Goal: Find specific page/section: Find specific page/section

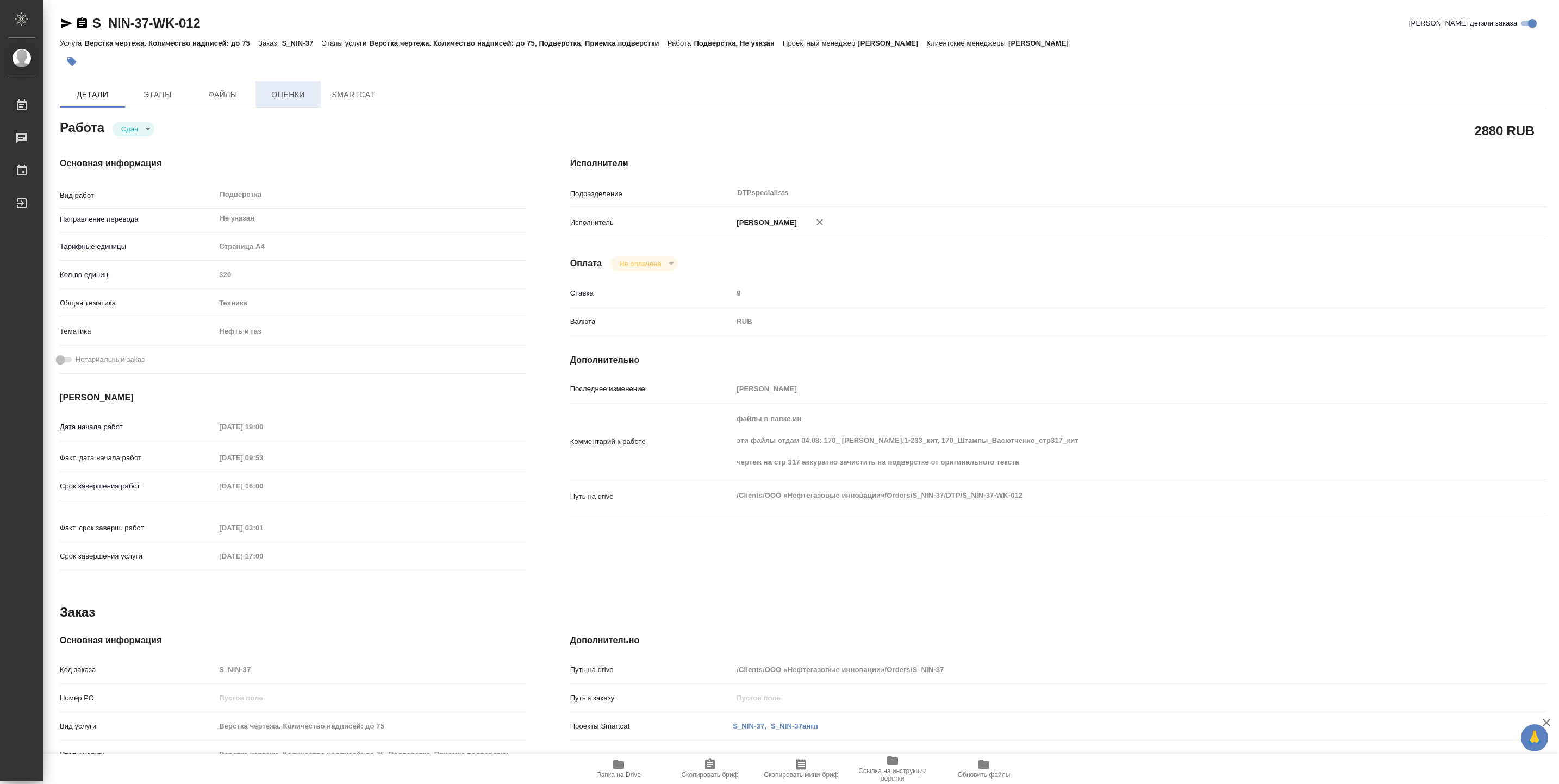
type textarea "x"
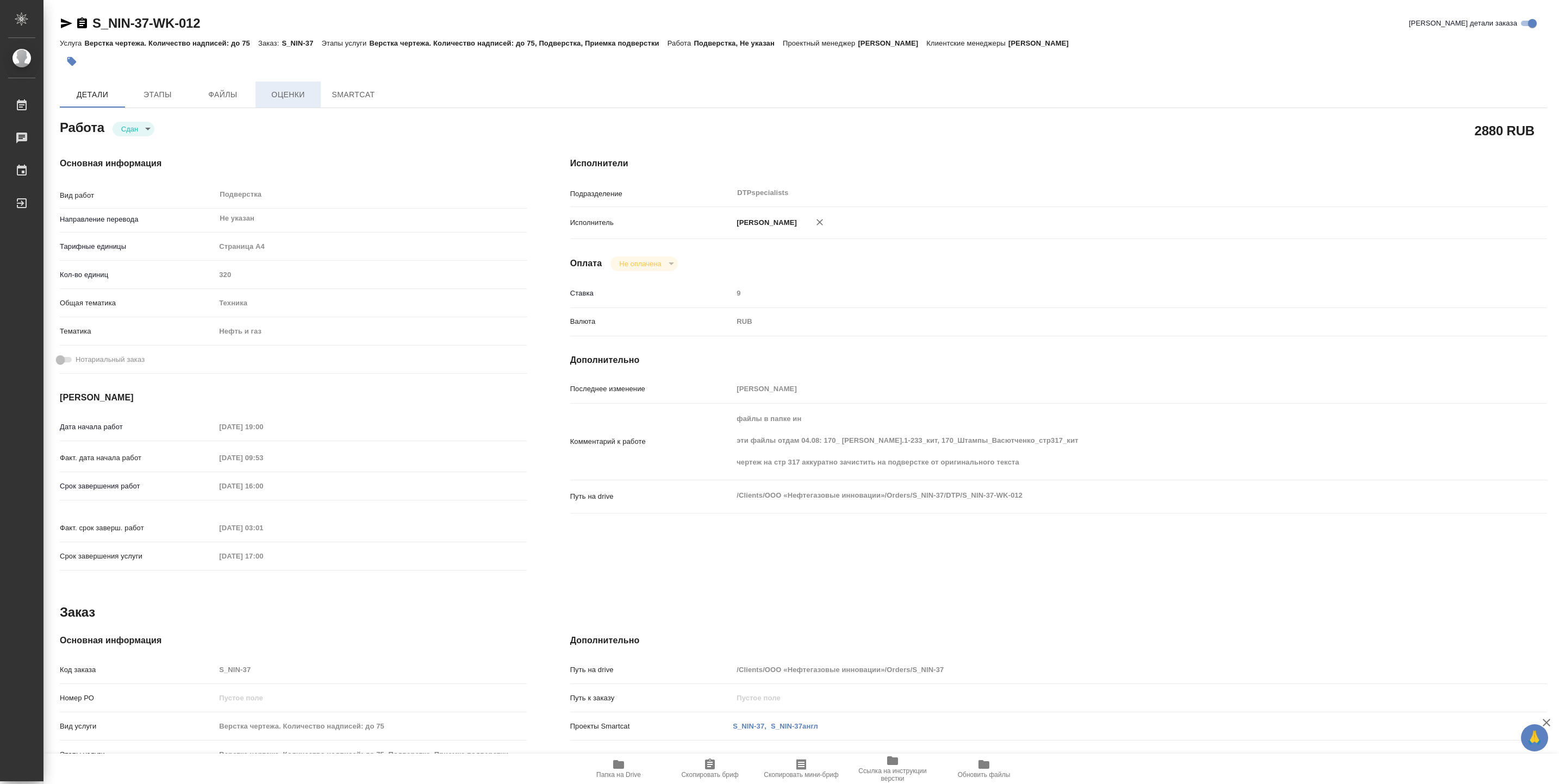
type textarea "x"
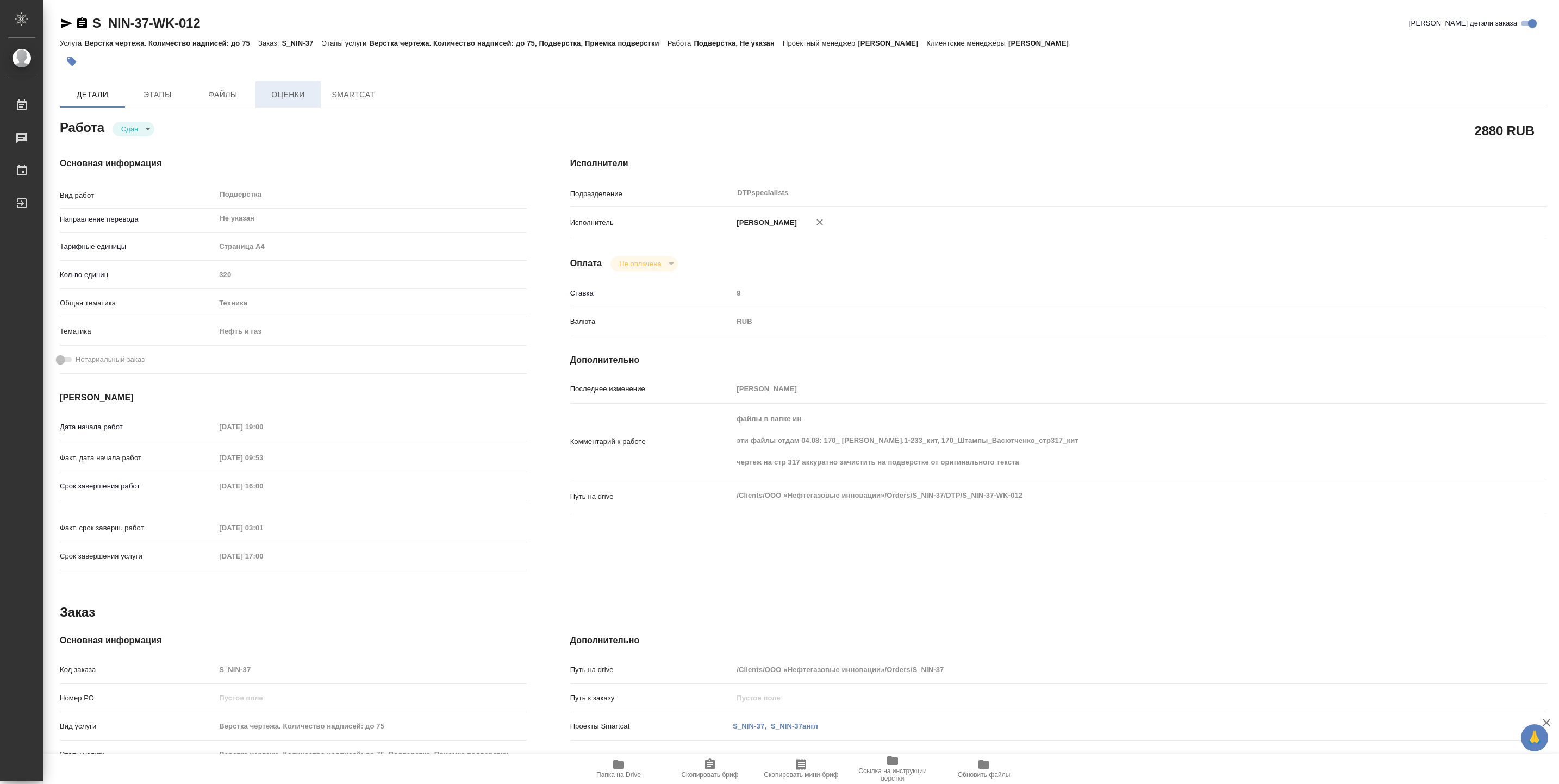
type textarea "x"
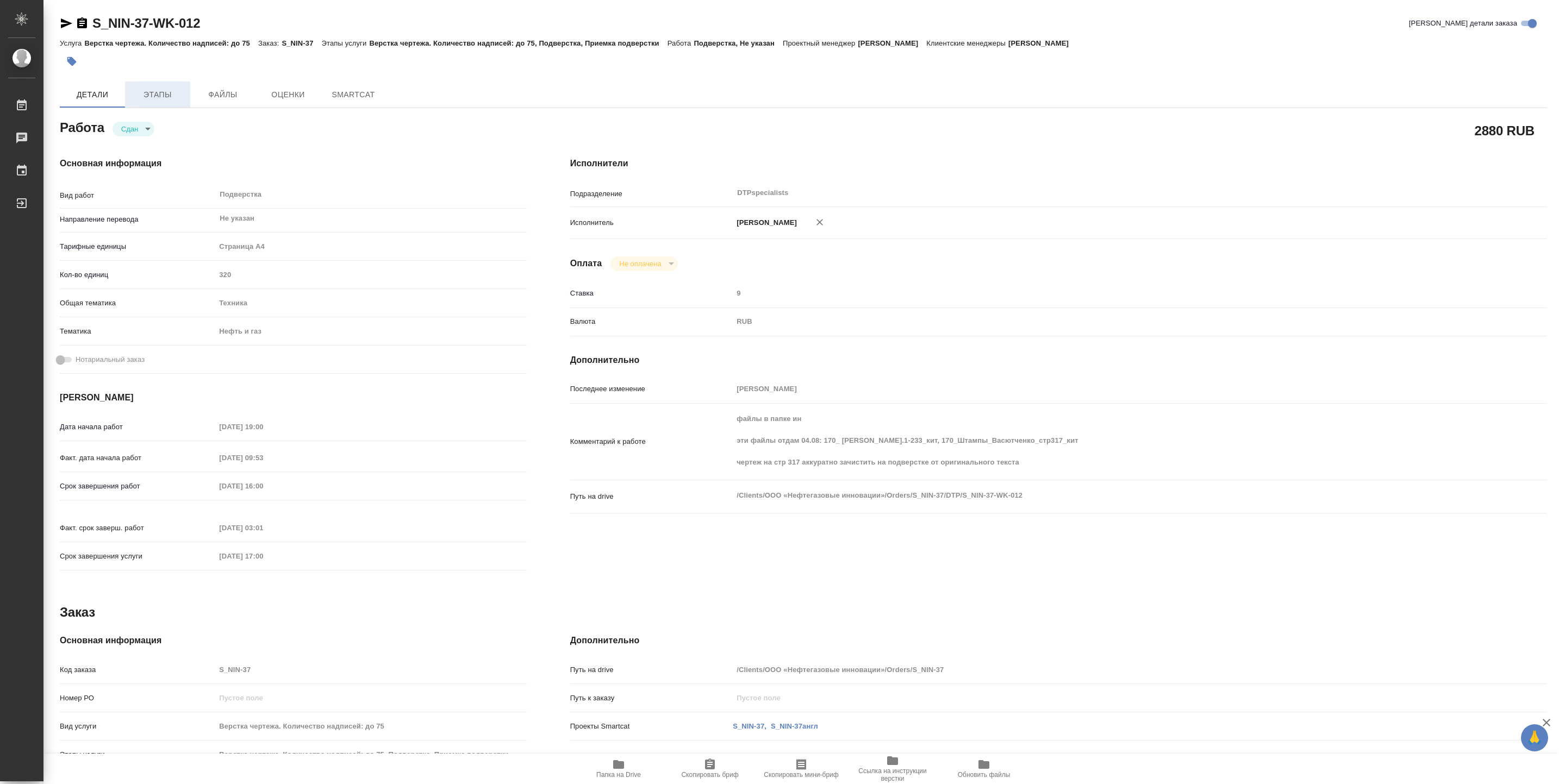
type textarea "x"
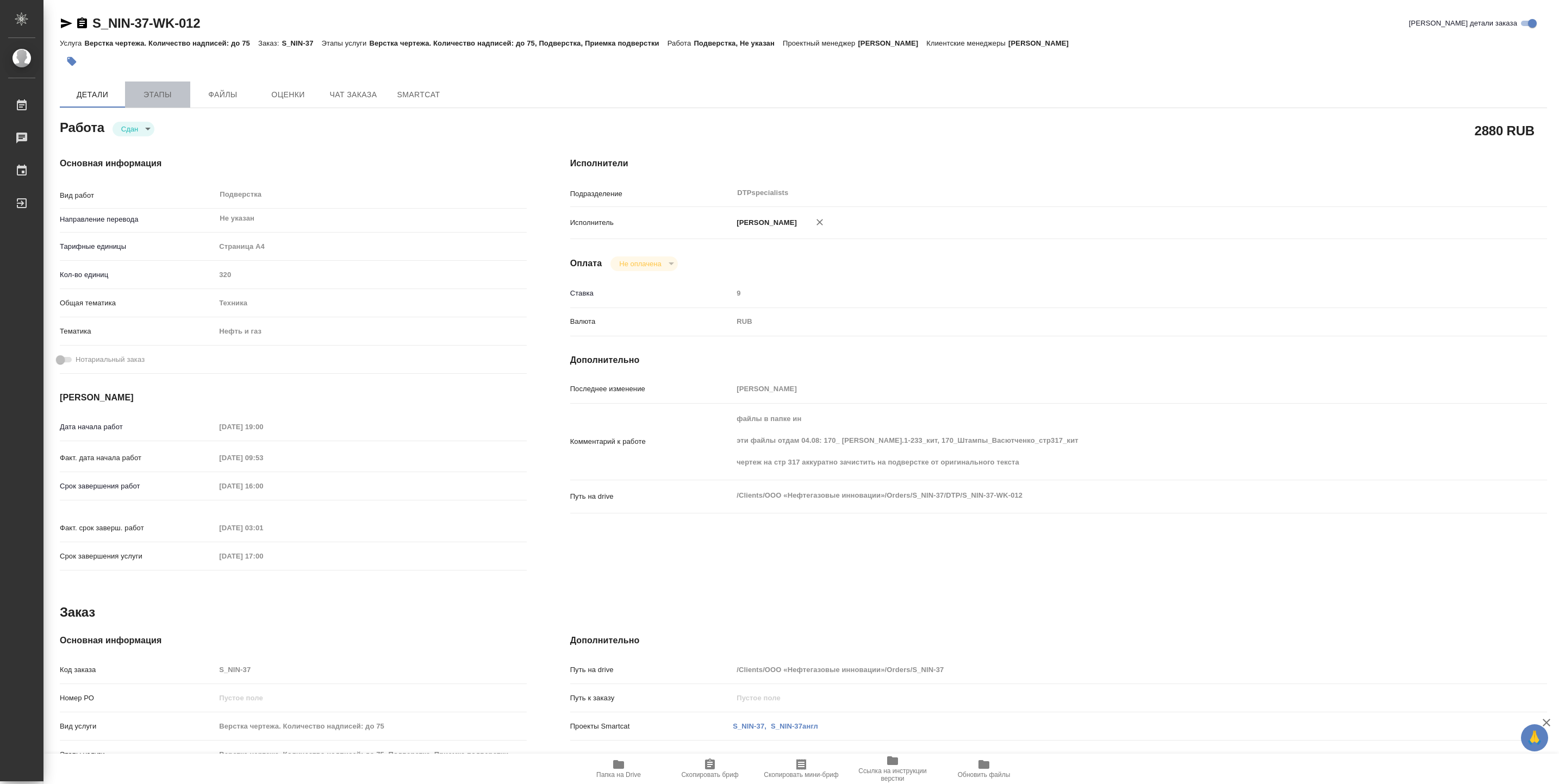
click at [165, 87] on button "Этапы" at bounding box center [158, 95] width 65 height 26
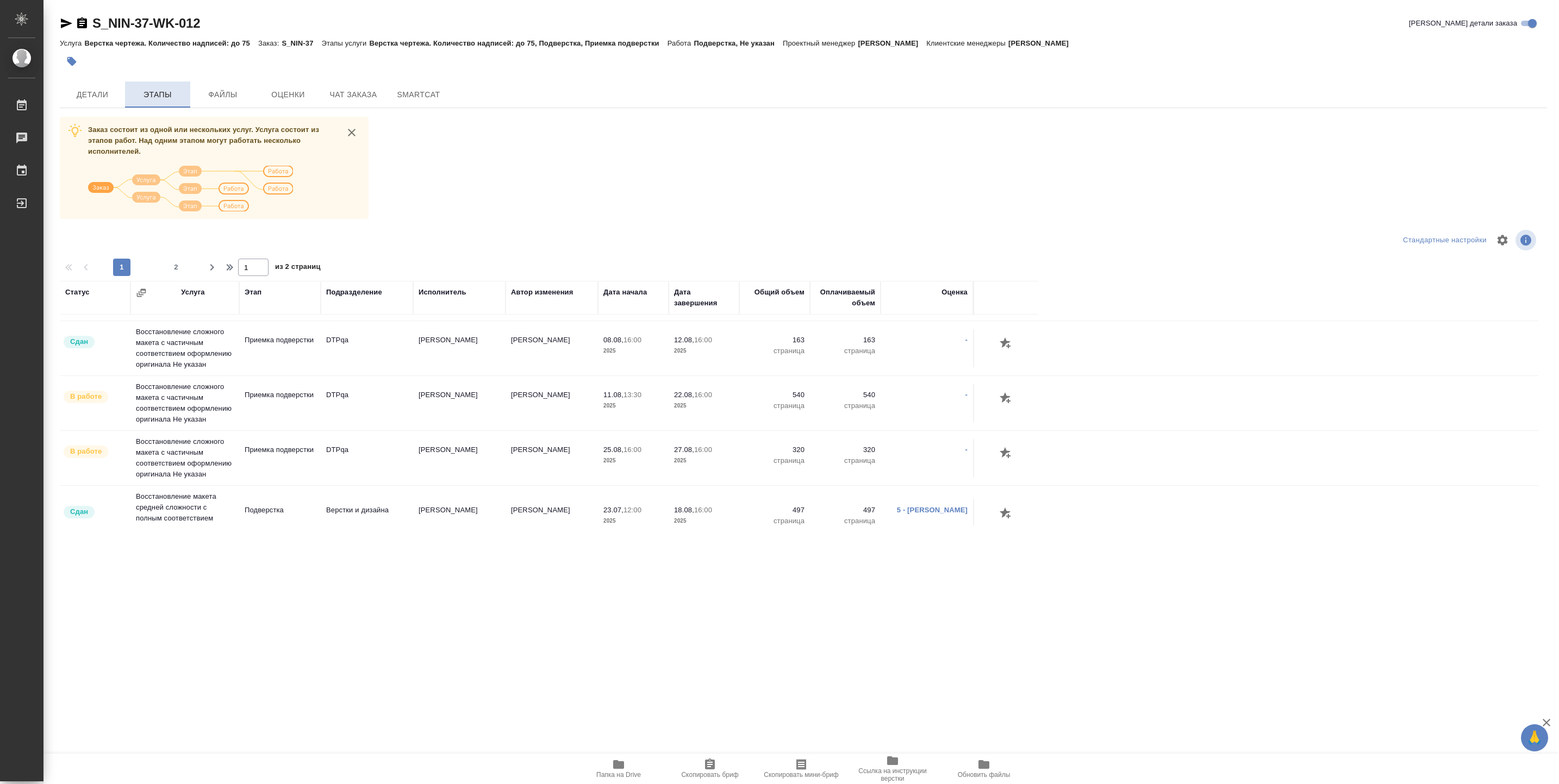
scroll to position [202, 0]
click at [93, 95] on span "Детали" at bounding box center [92, 95] width 52 height 14
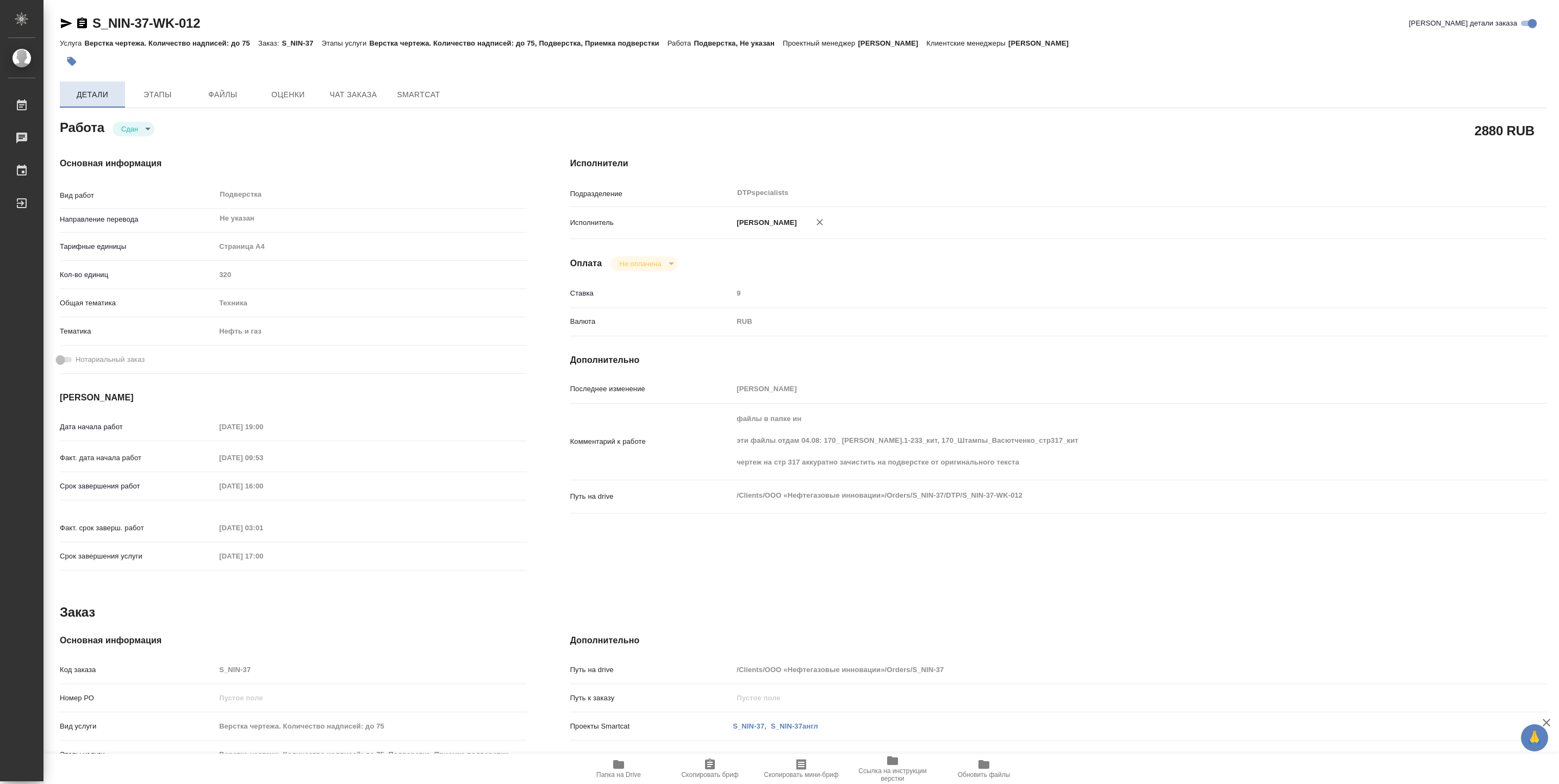
type textarea "x"
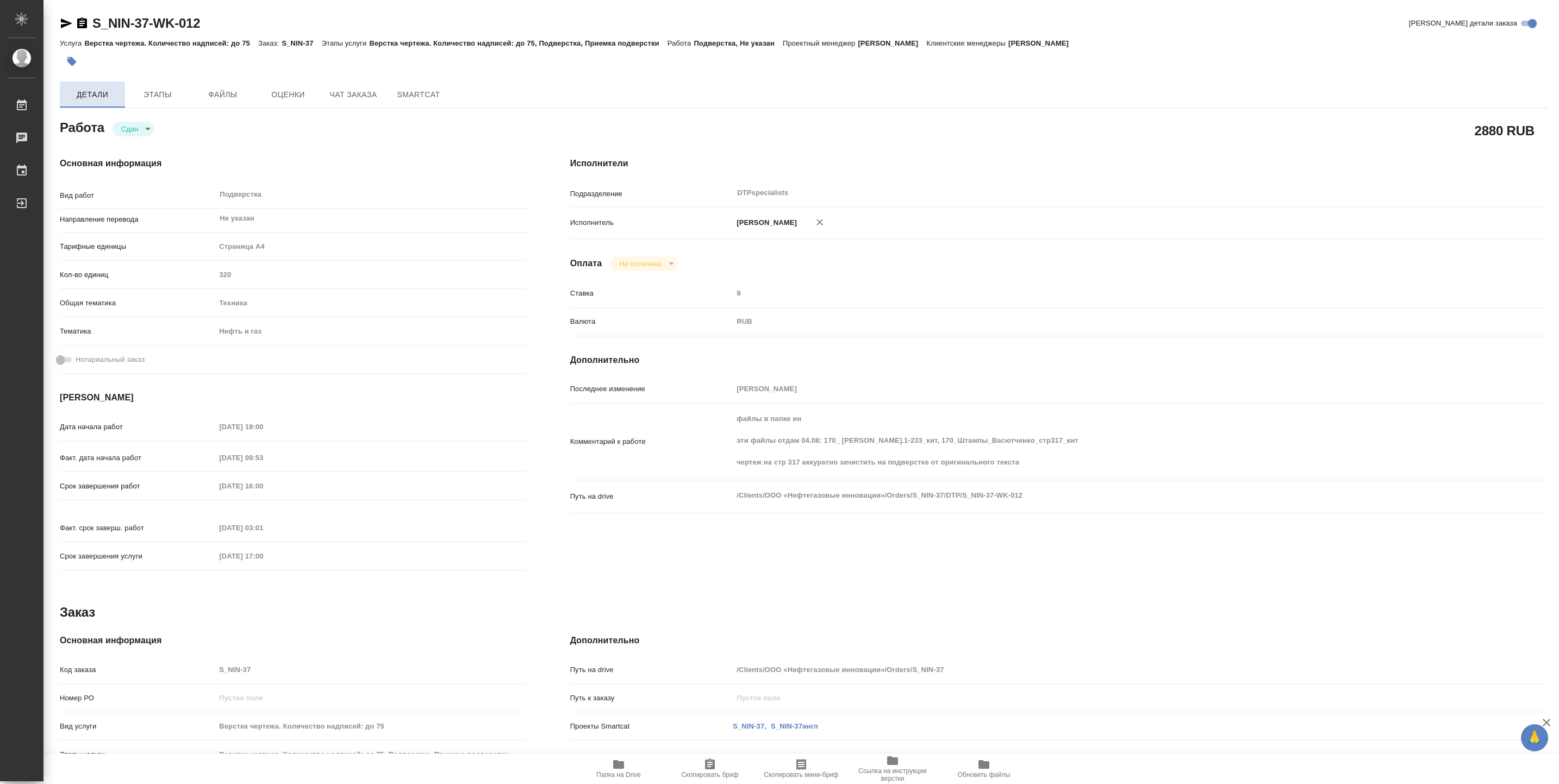
type textarea "x"
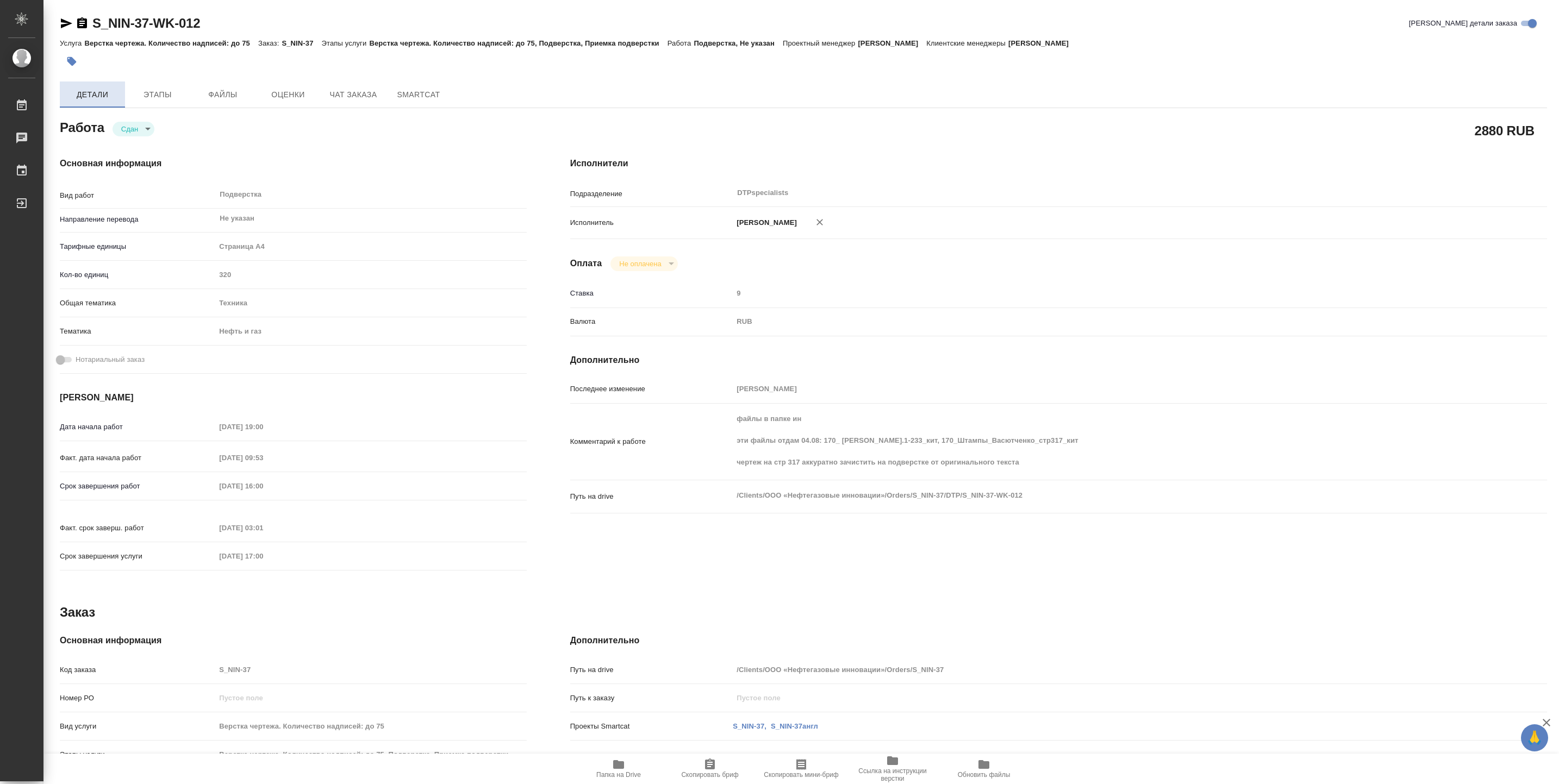
type textarea "x"
